Goal: Check status: Check status

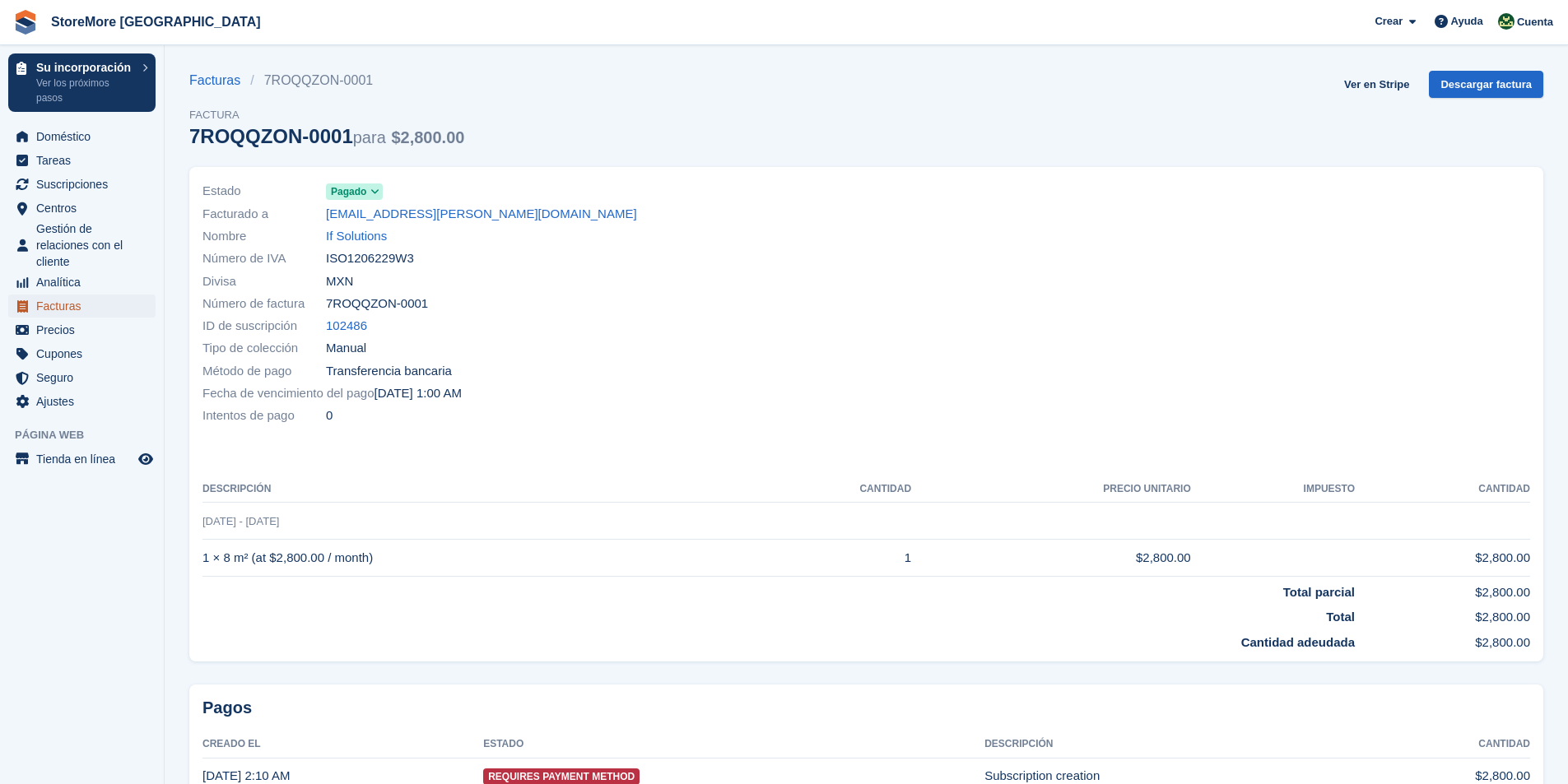
click at [51, 303] on span "Facturas" at bounding box center [85, 306] width 99 height 23
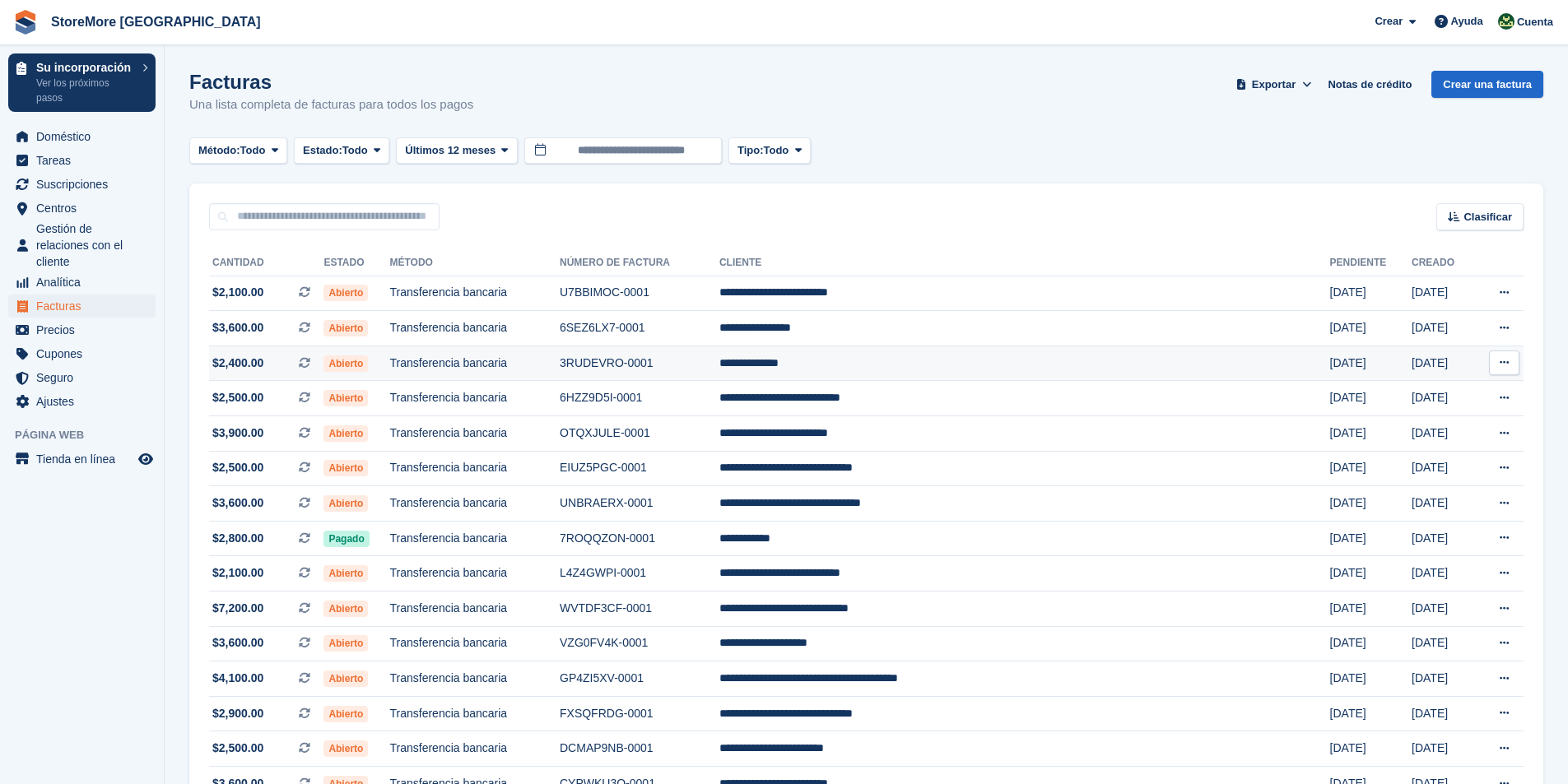
click at [368, 364] on span "Abierto" at bounding box center [345, 364] width 44 height 17
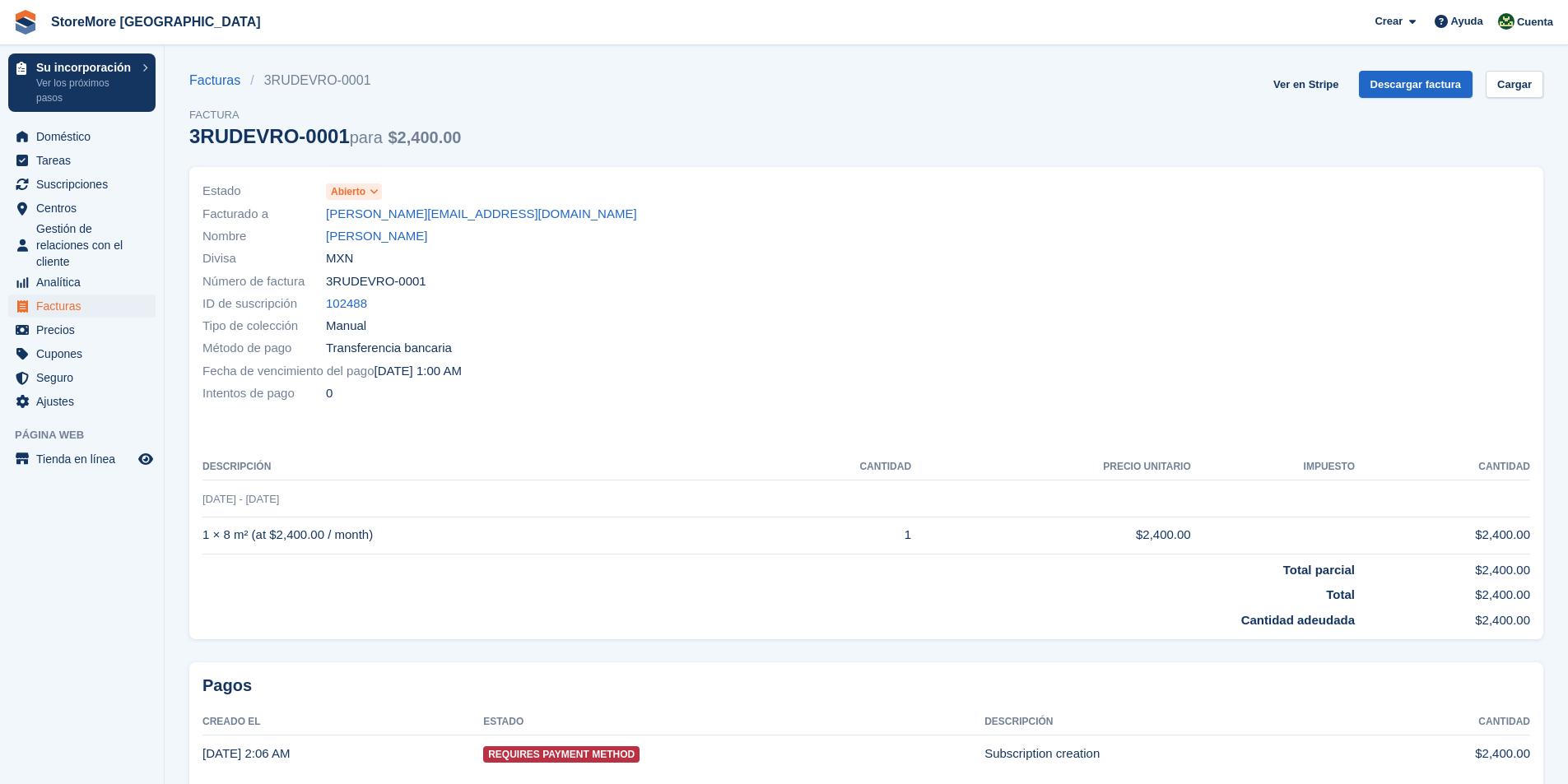
click at [376, 192] on icon at bounding box center [374, 191] width 9 height 10
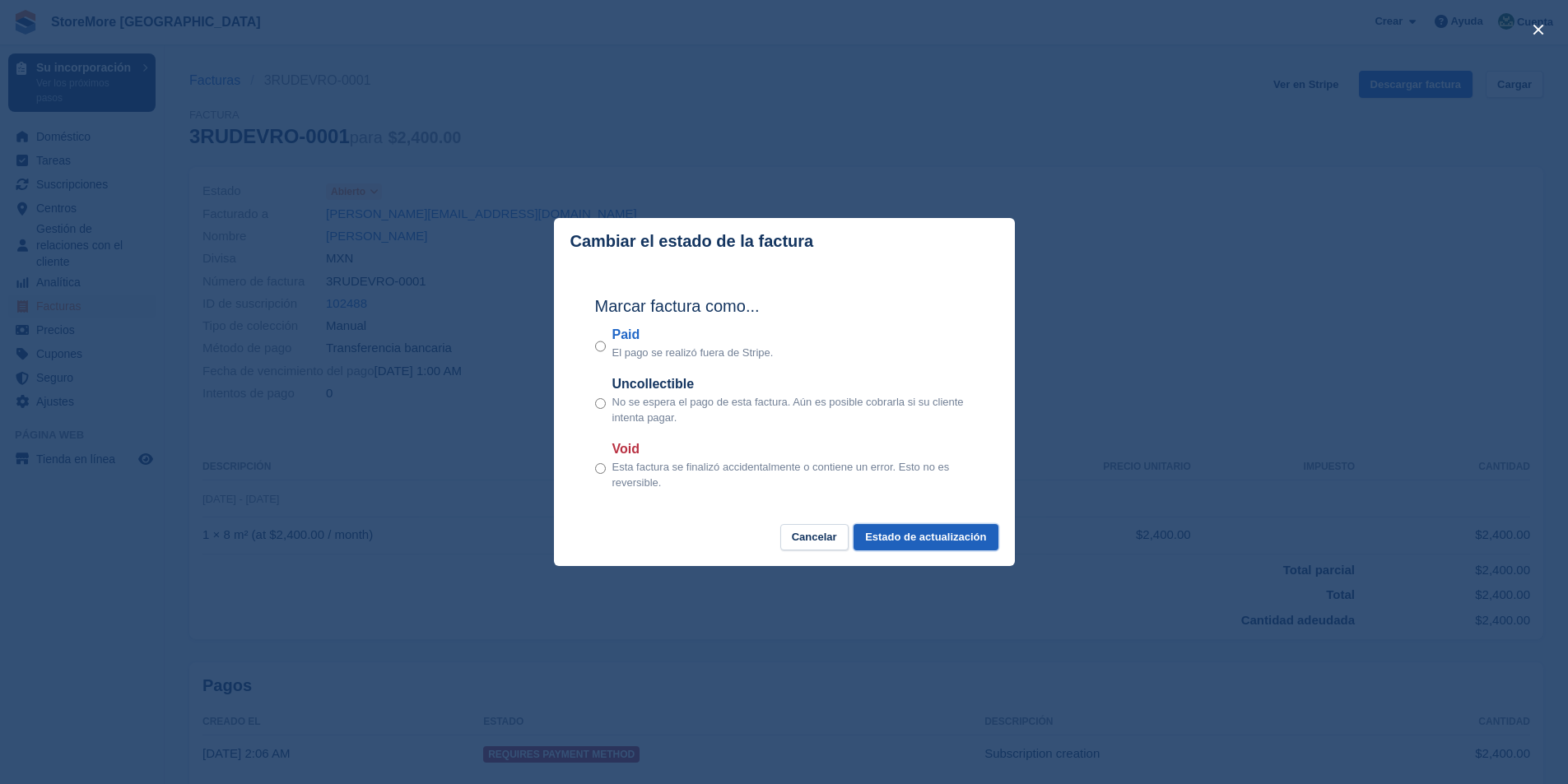
click at [971, 540] on button "Estado de actualización" at bounding box center [925, 538] width 144 height 28
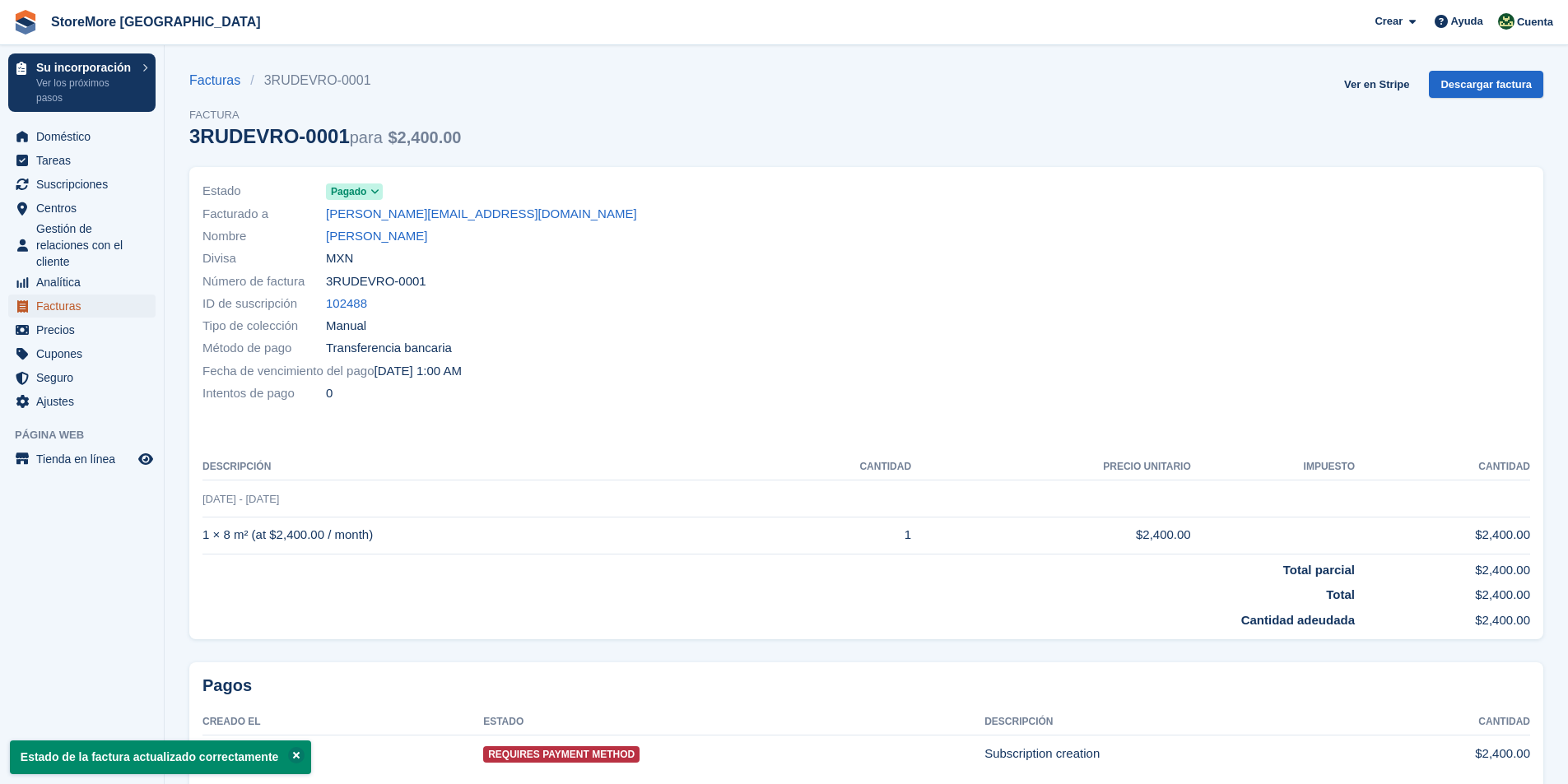
click at [73, 310] on span "Facturas" at bounding box center [85, 306] width 99 height 23
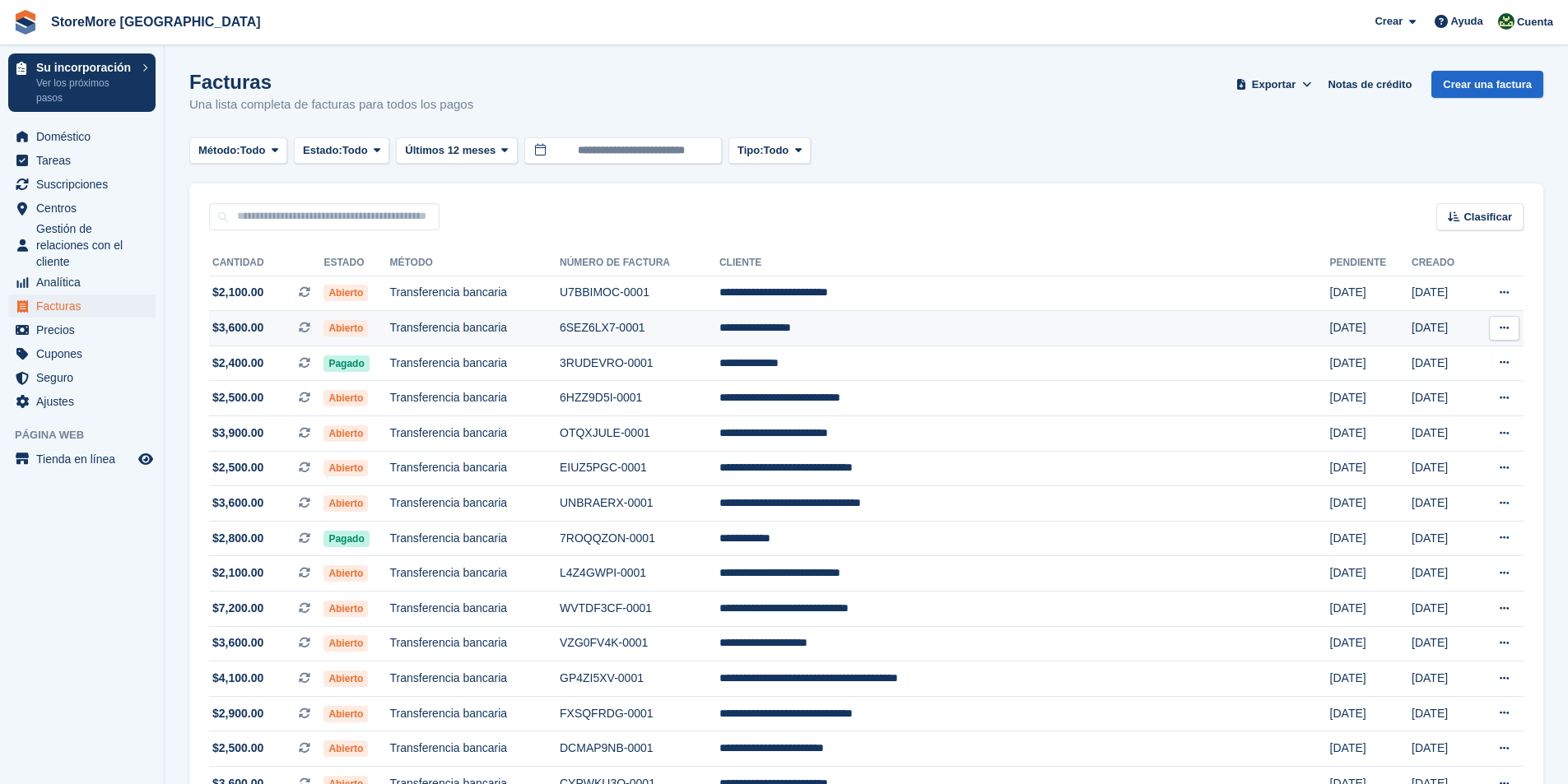
click at [368, 329] on span "Abierto" at bounding box center [345, 329] width 44 height 17
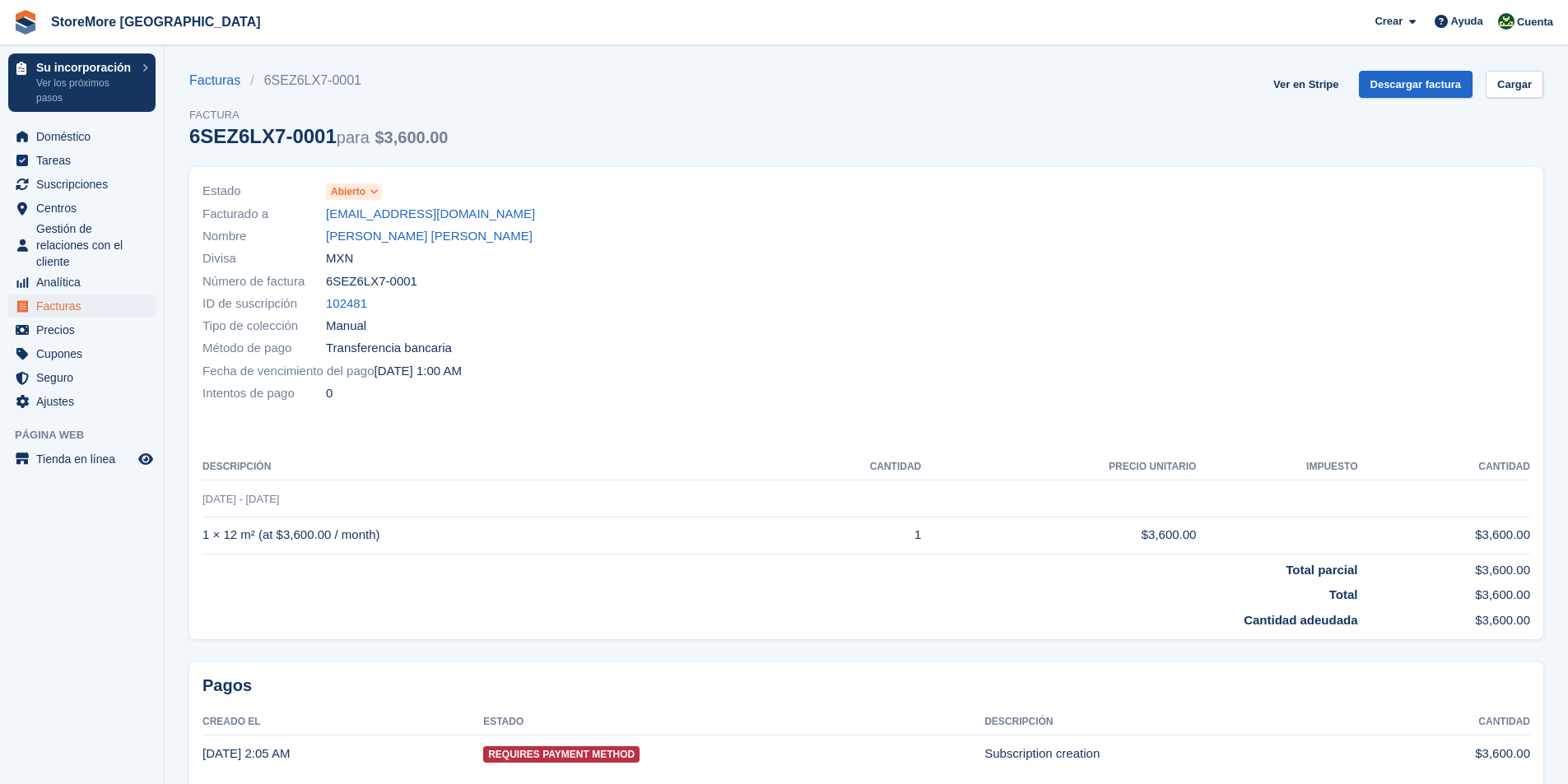
click at [373, 193] on icon at bounding box center [374, 191] width 9 height 10
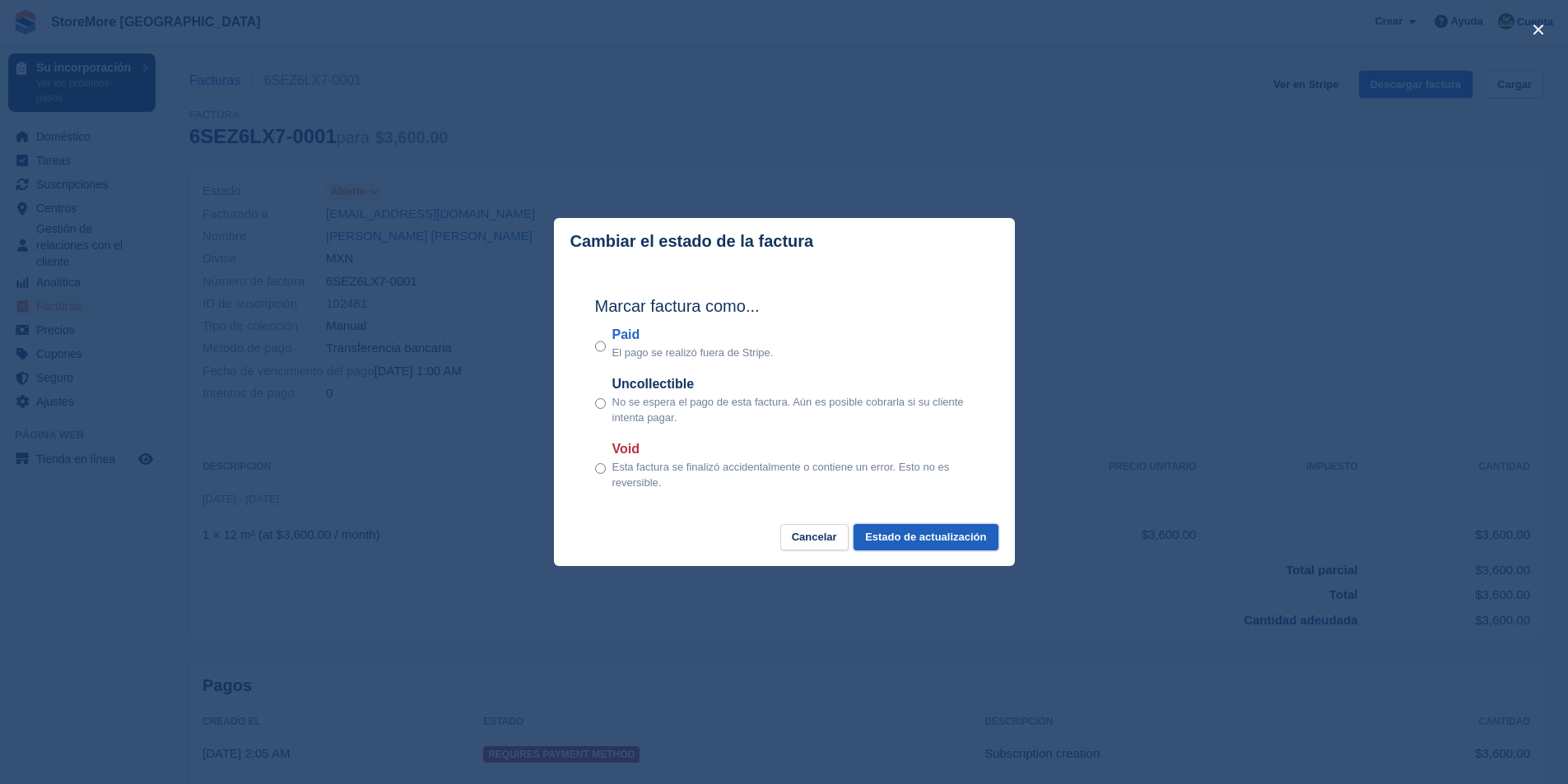
click at [944, 539] on button "Estado de actualización" at bounding box center [925, 538] width 144 height 28
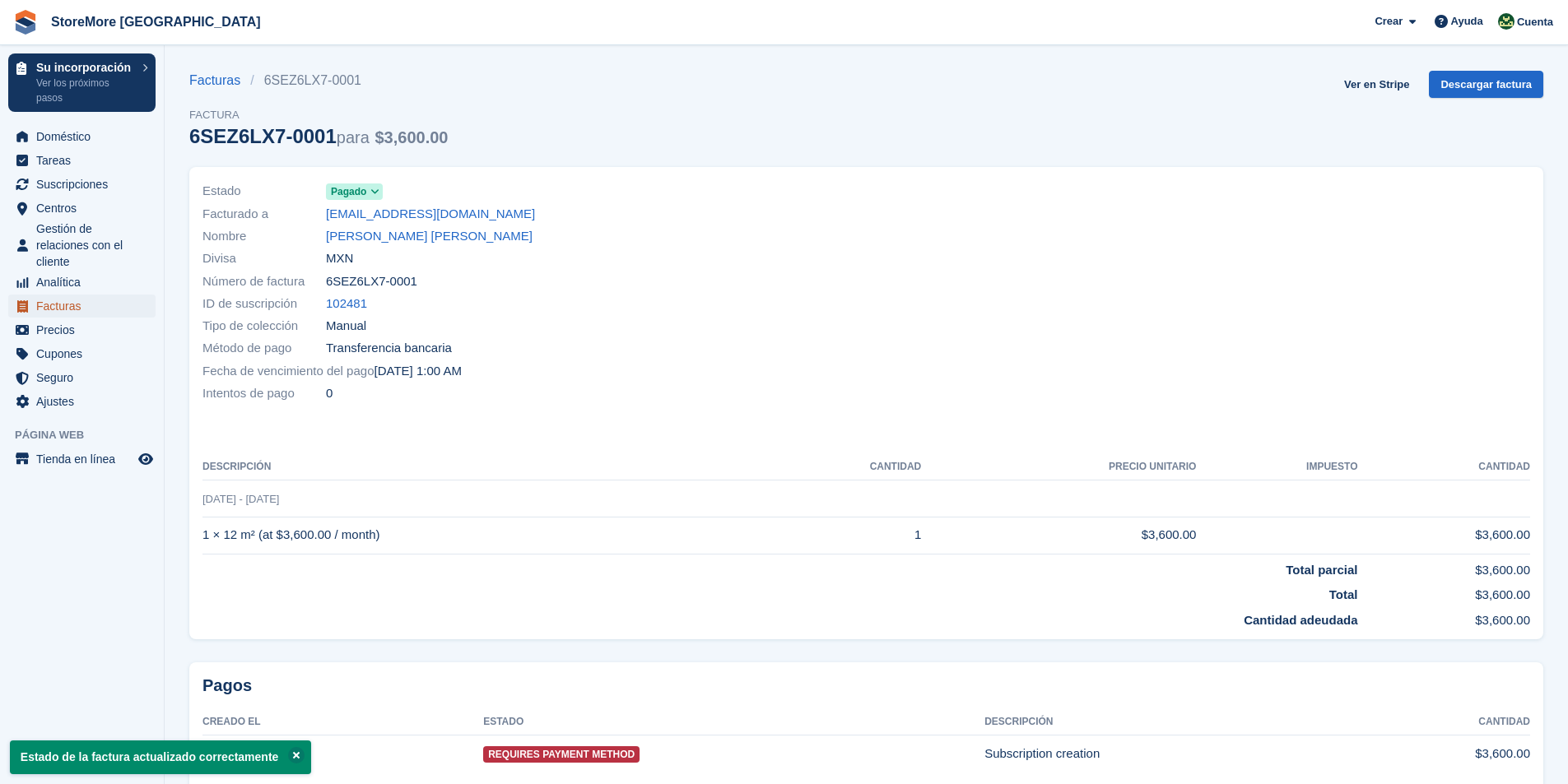
click at [57, 305] on span "Facturas" at bounding box center [85, 306] width 99 height 23
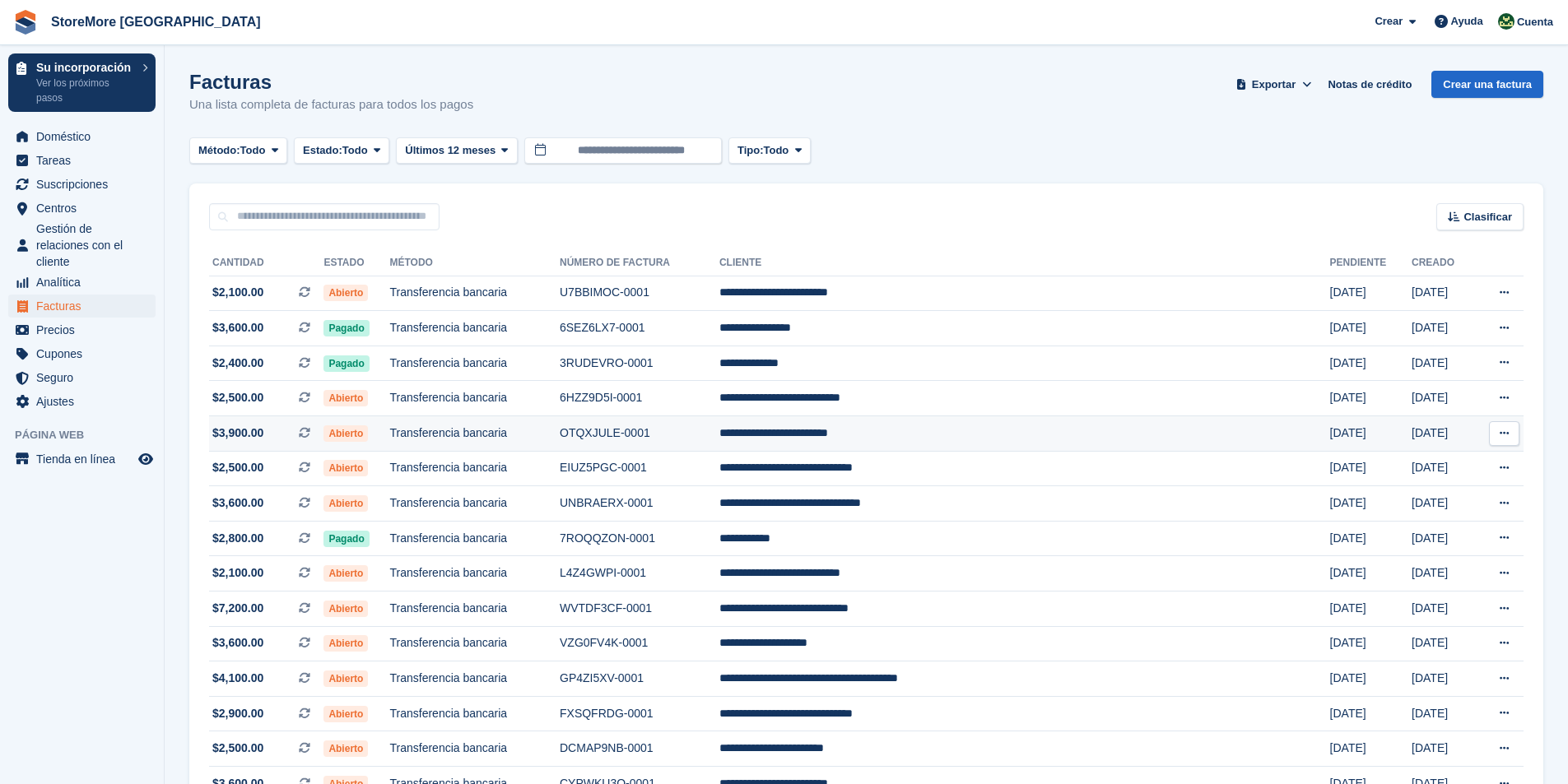
click at [368, 435] on span "Abierto" at bounding box center [345, 433] width 44 height 17
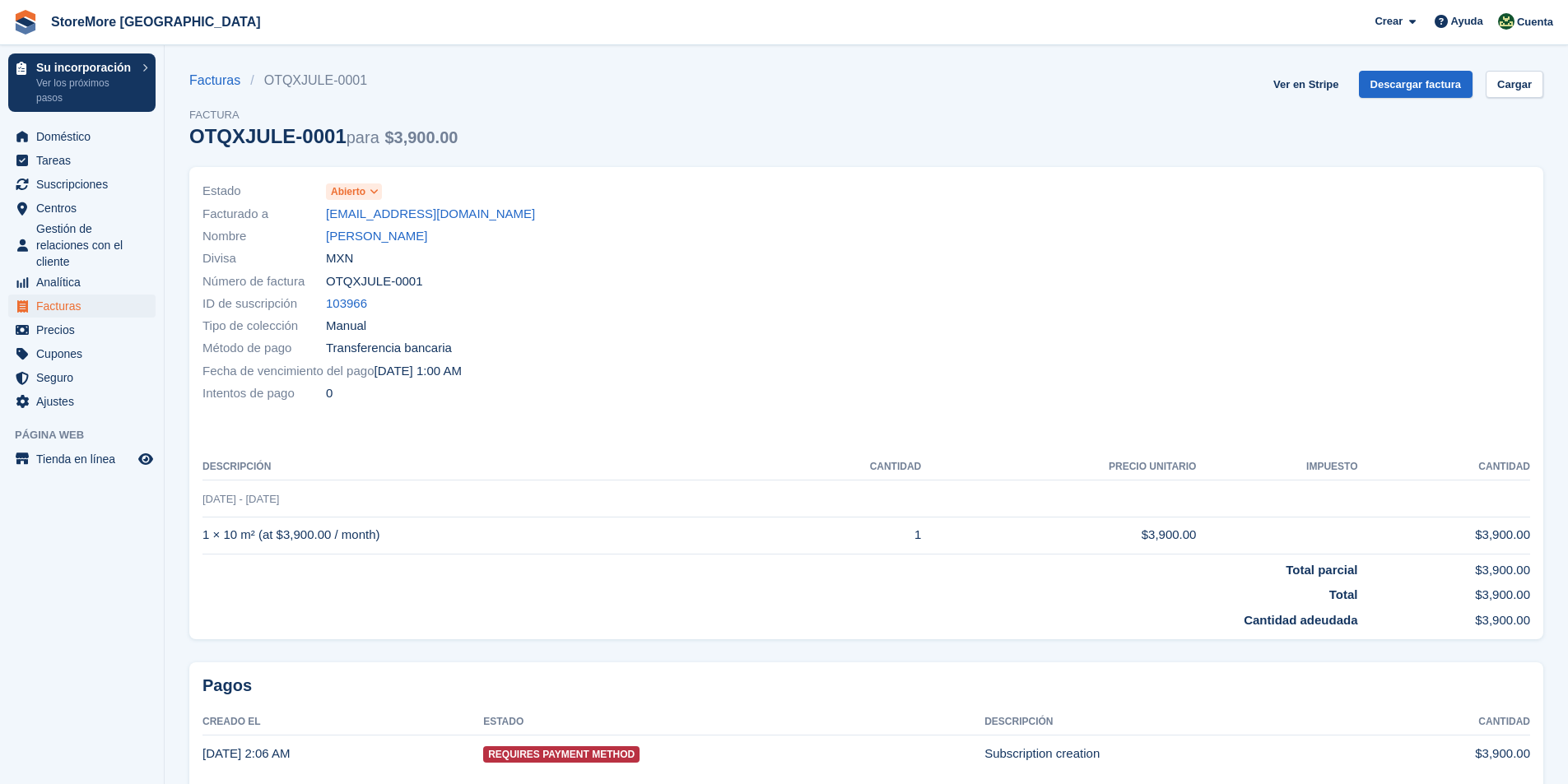
click at [354, 190] on span "Abierto" at bounding box center [348, 192] width 35 height 15
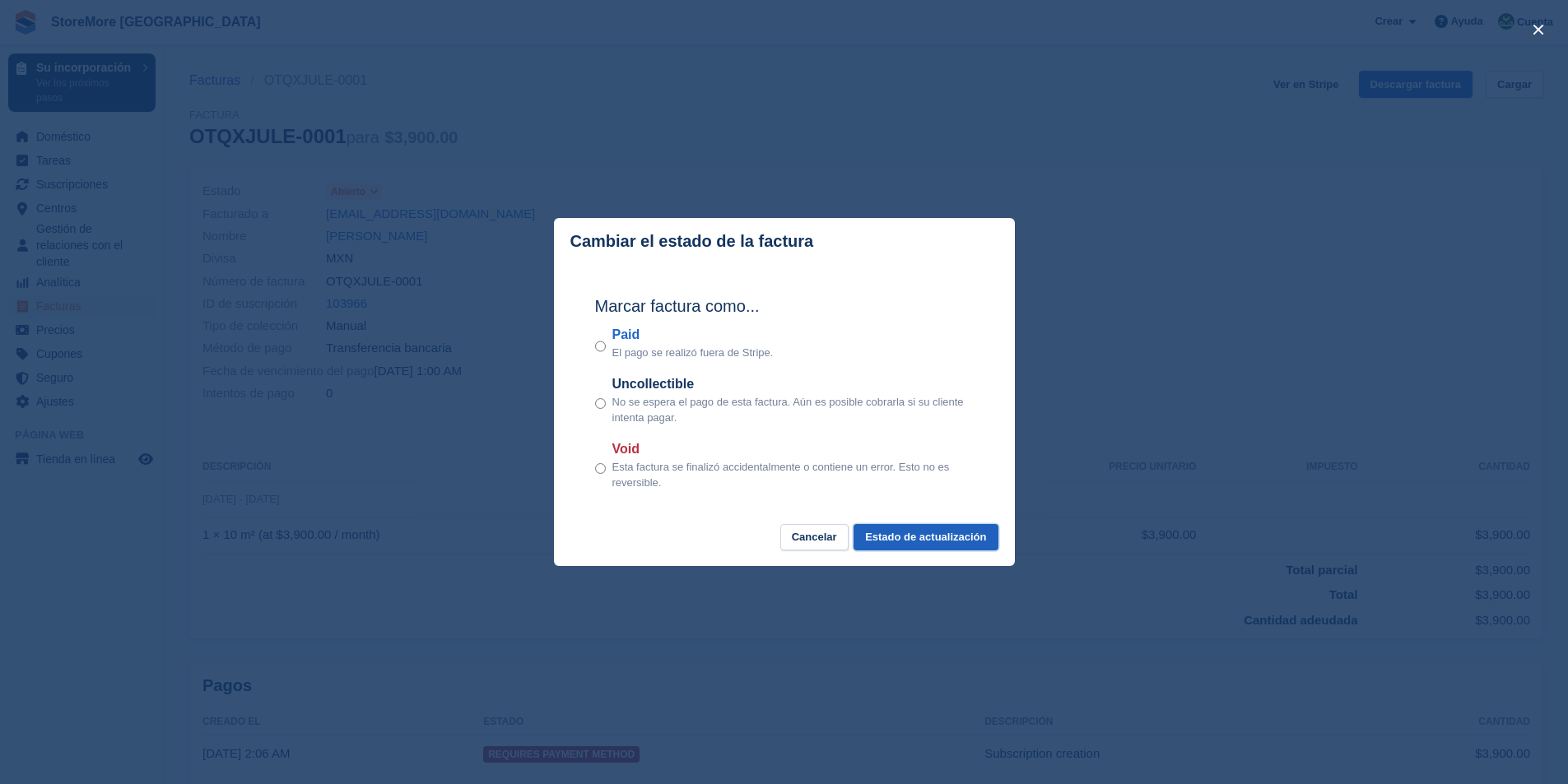
click at [941, 544] on button "Estado de actualización" at bounding box center [925, 538] width 144 height 28
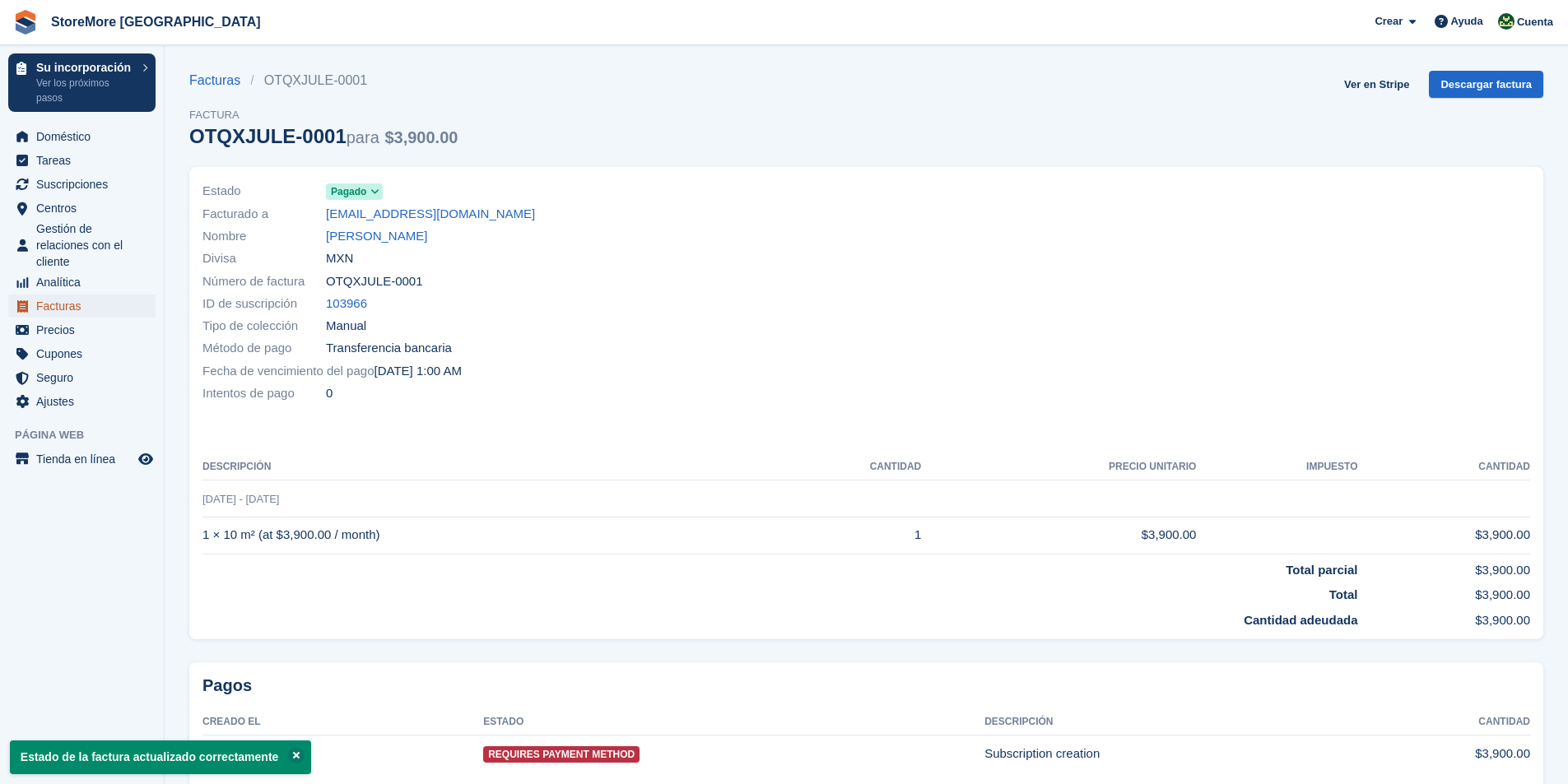
click at [45, 308] on span "Facturas" at bounding box center [85, 306] width 99 height 23
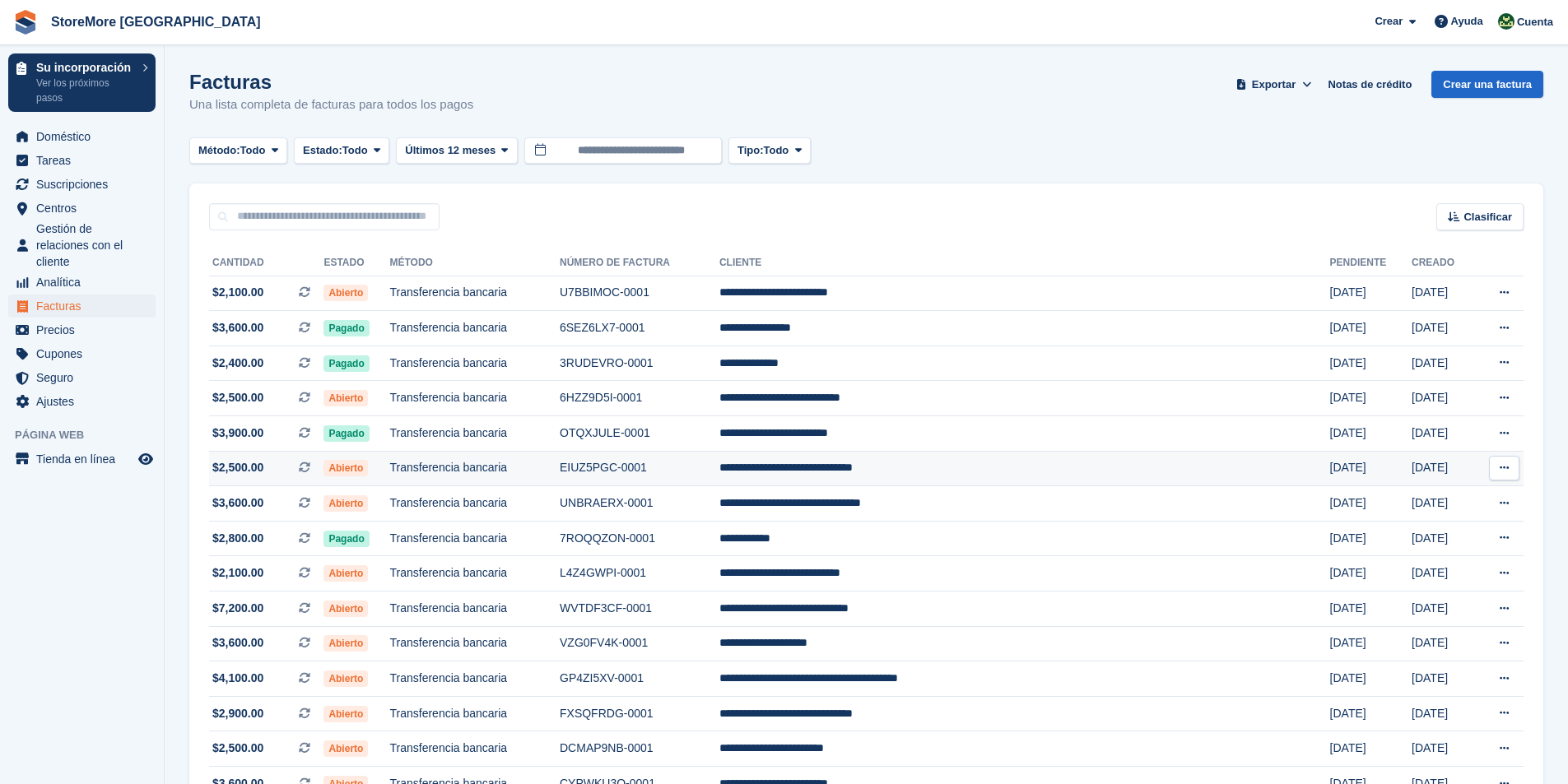
click at [368, 472] on span "Abierto" at bounding box center [345, 468] width 44 height 17
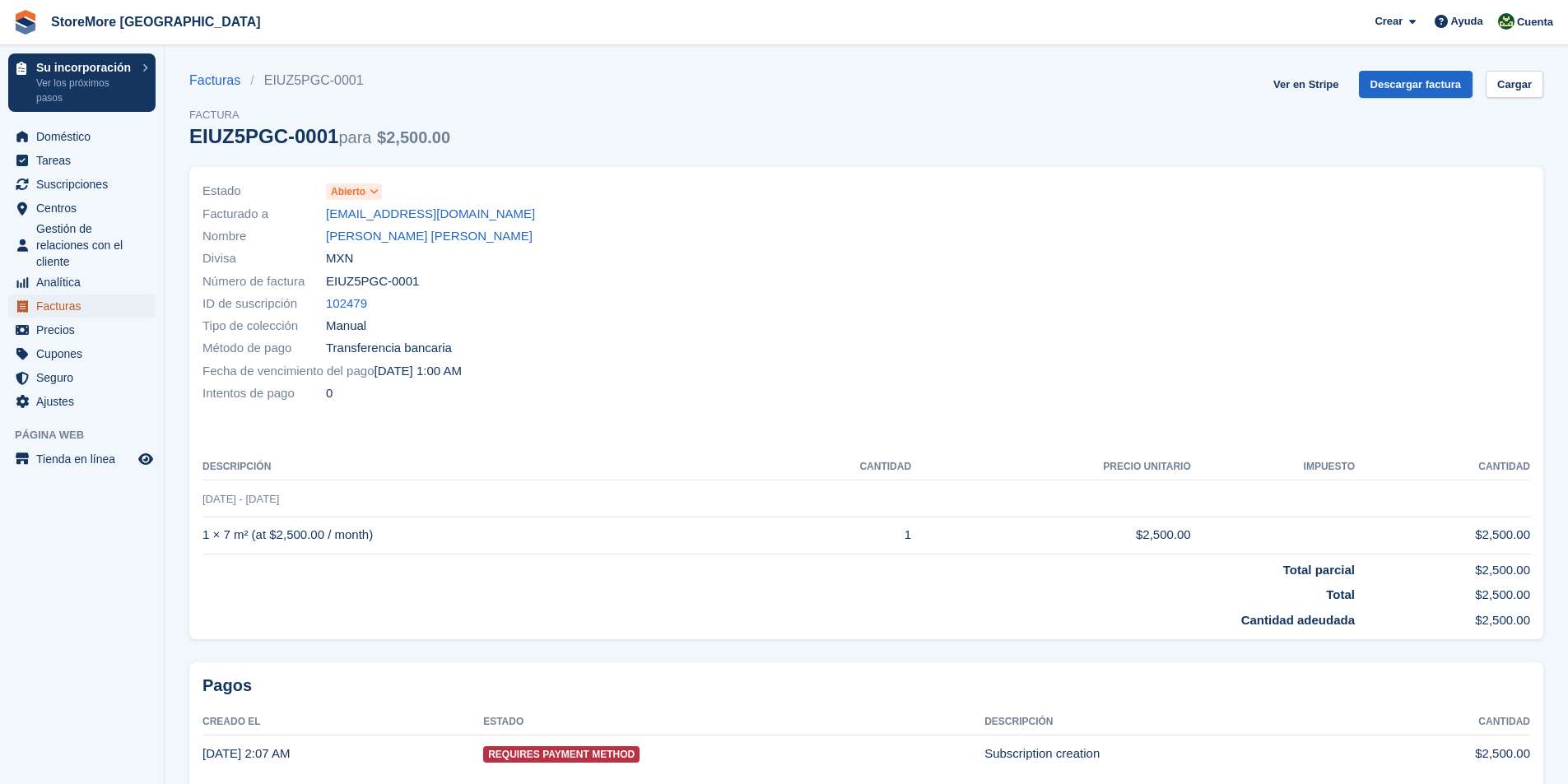
click at [52, 308] on span "Facturas" at bounding box center [85, 306] width 99 height 23
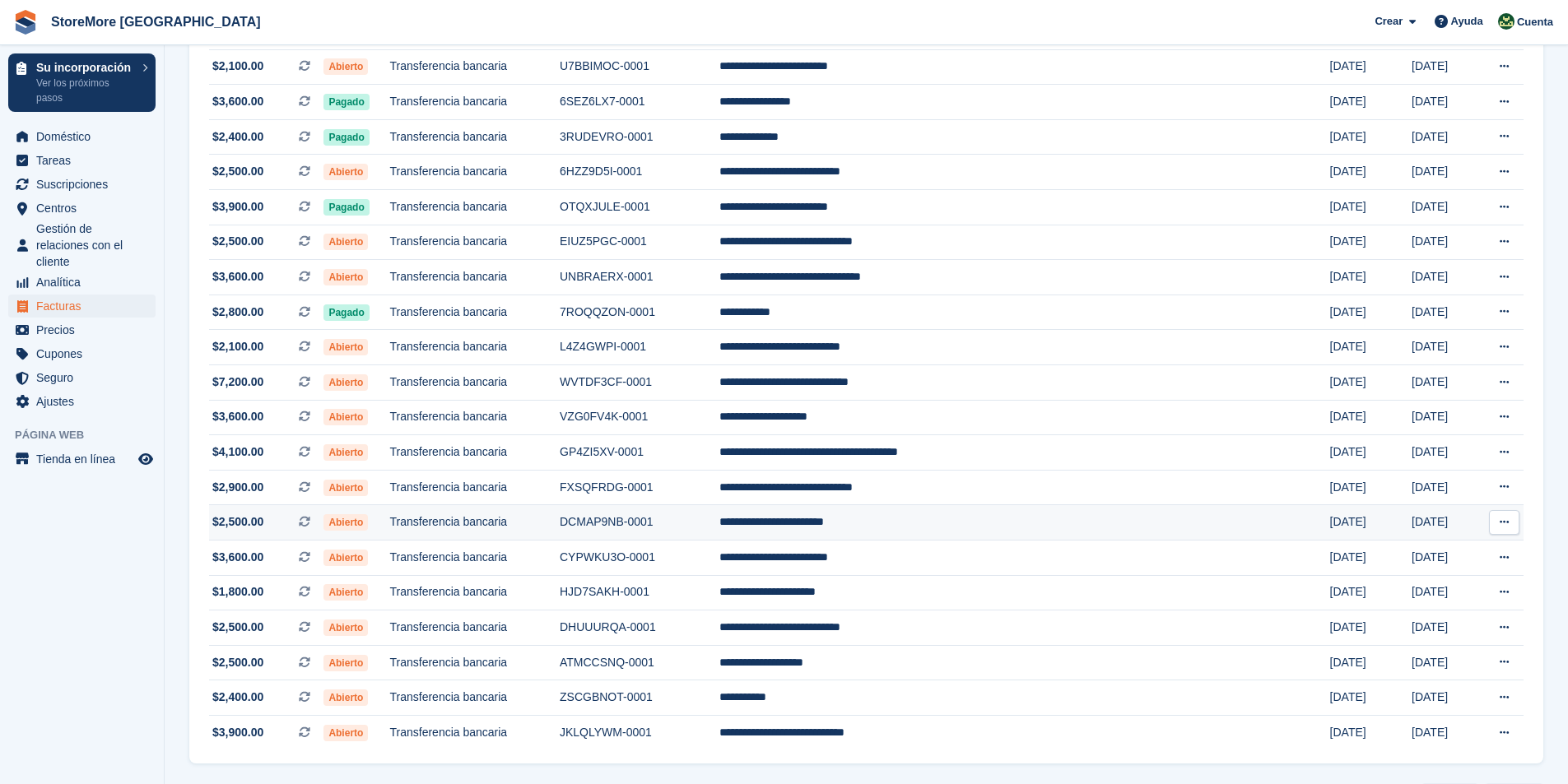
scroll to position [274, 0]
